Goal: Transaction & Acquisition: Download file/media

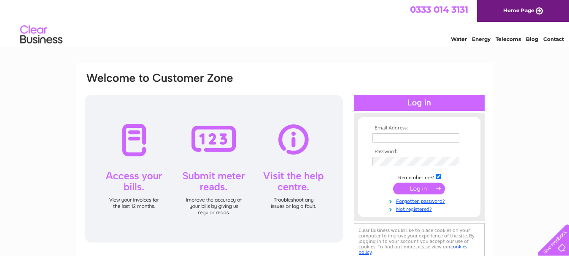
type input "[EMAIL_ADDRESS][DOMAIN_NAME]"
click at [409, 188] on input "submit" at bounding box center [419, 188] width 52 height 12
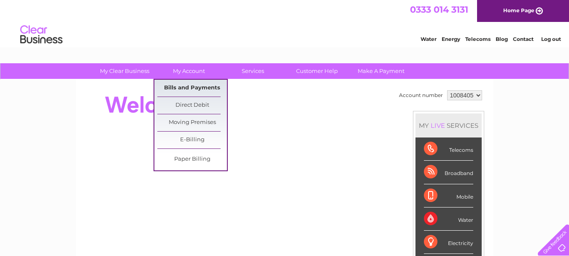
click at [194, 86] on link "Bills and Payments" at bounding box center [192, 88] width 70 height 17
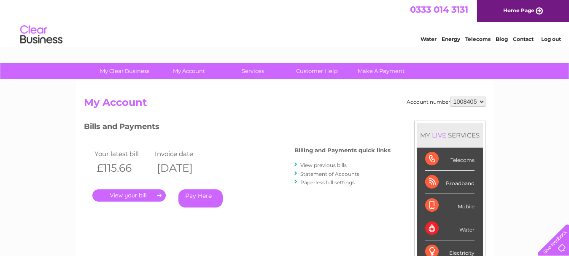
click at [325, 163] on link "View previous bills" at bounding box center [323, 165] width 46 height 6
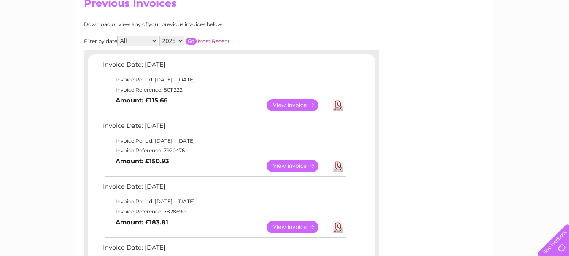
scroll to position [81, 0]
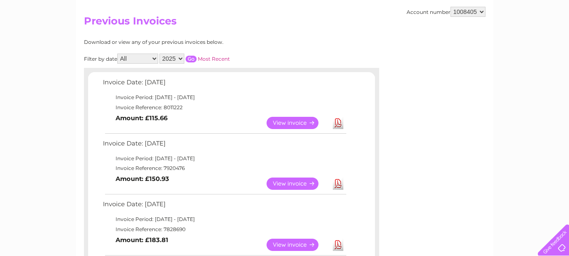
click at [337, 121] on link "Download" at bounding box center [338, 123] width 11 height 12
click at [337, 182] on link "Download" at bounding box center [338, 183] width 11 height 12
click at [337, 243] on link "Download" at bounding box center [338, 245] width 11 height 12
